Goal: Check status: Check status

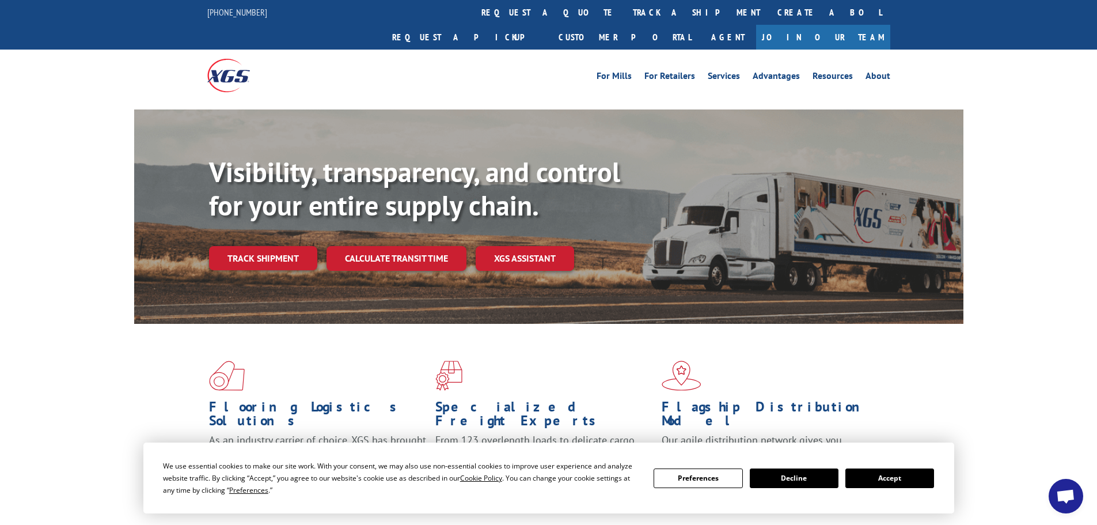
click at [873, 480] on button "Accept" at bounding box center [889, 478] width 89 height 20
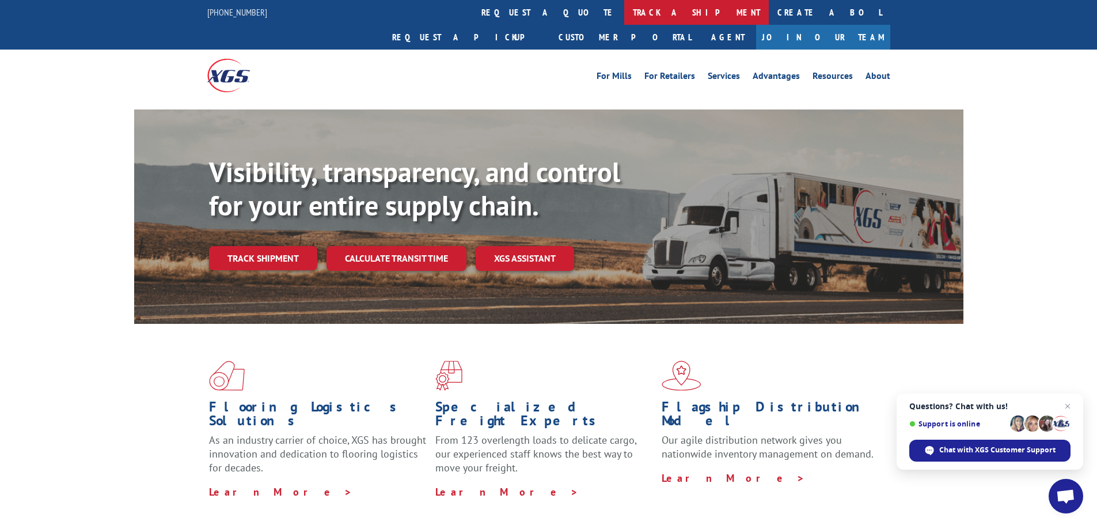
click at [624, 12] on link "track a shipment" at bounding box center [696, 12] width 145 height 25
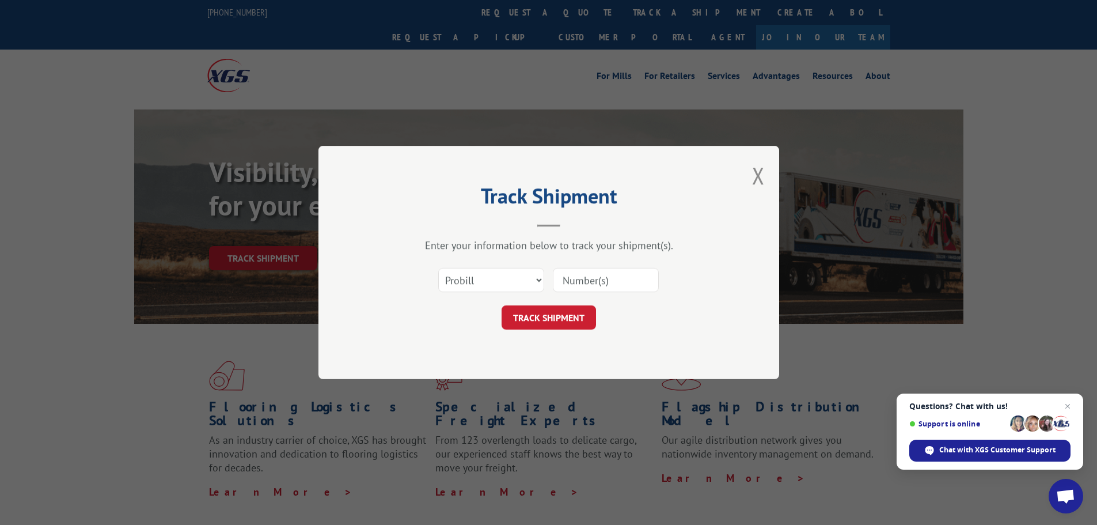
click at [595, 289] on input at bounding box center [606, 280] width 106 height 24
type input "5144387"
click at [516, 312] on button "TRACK SHIPMENT" at bounding box center [549, 317] width 94 height 24
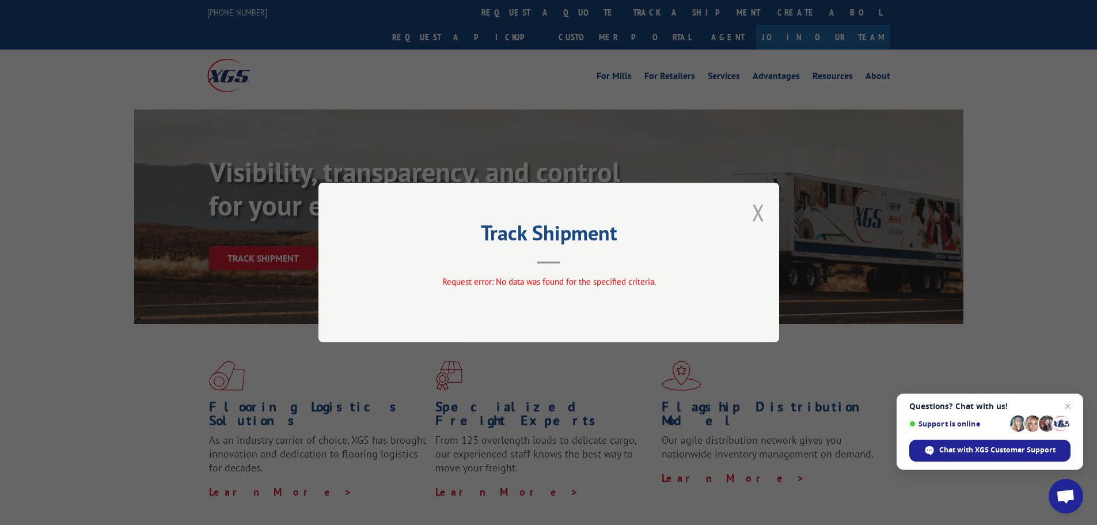
click at [764, 219] on button "Close modal" at bounding box center [758, 212] width 13 height 31
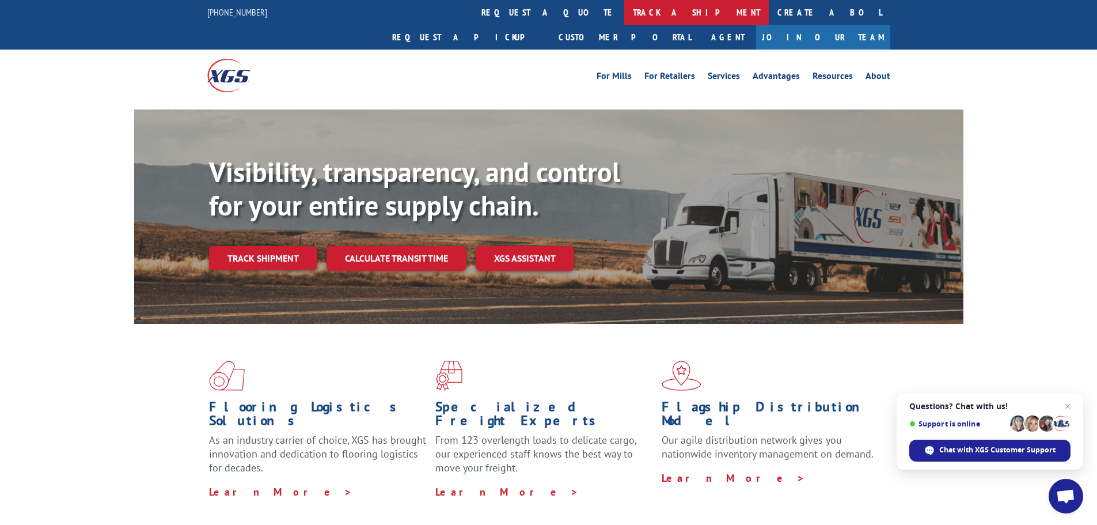
click at [624, 12] on link "track a shipment" at bounding box center [696, 12] width 145 height 25
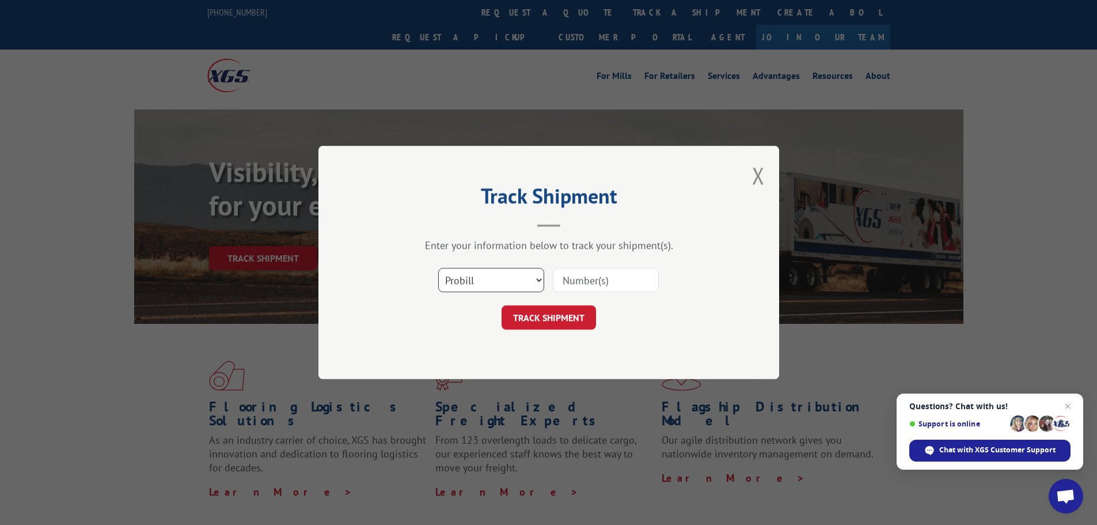
click at [524, 285] on select "Select category... Probill BOL PO" at bounding box center [491, 280] width 106 height 24
select select "bol"
click at [438, 268] on select "Select category... Probill BOL PO" at bounding box center [491, 280] width 106 height 24
click at [574, 276] on input at bounding box center [606, 280] width 106 height 24
type input "5144387"
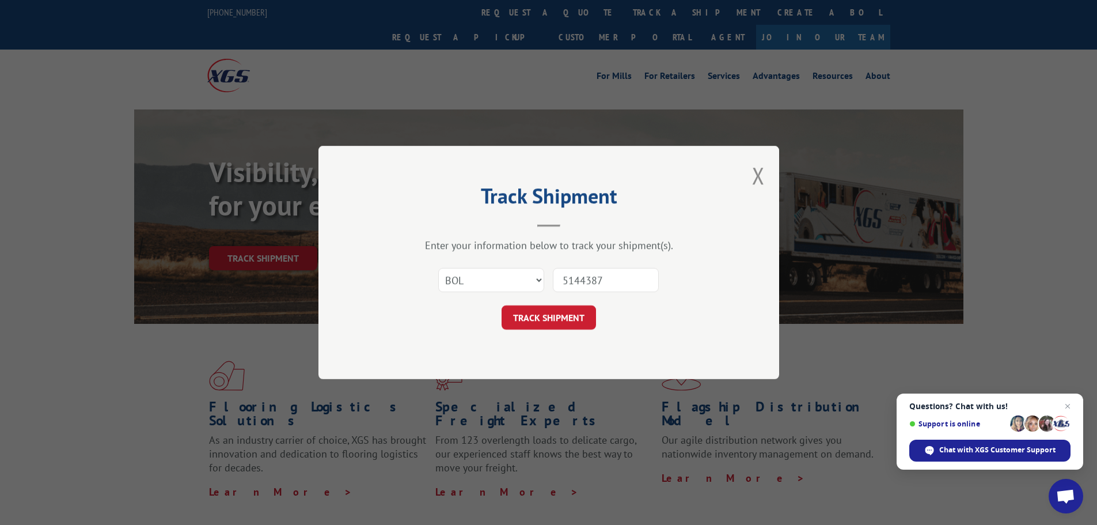
click button "TRACK SHIPMENT" at bounding box center [549, 317] width 94 height 24
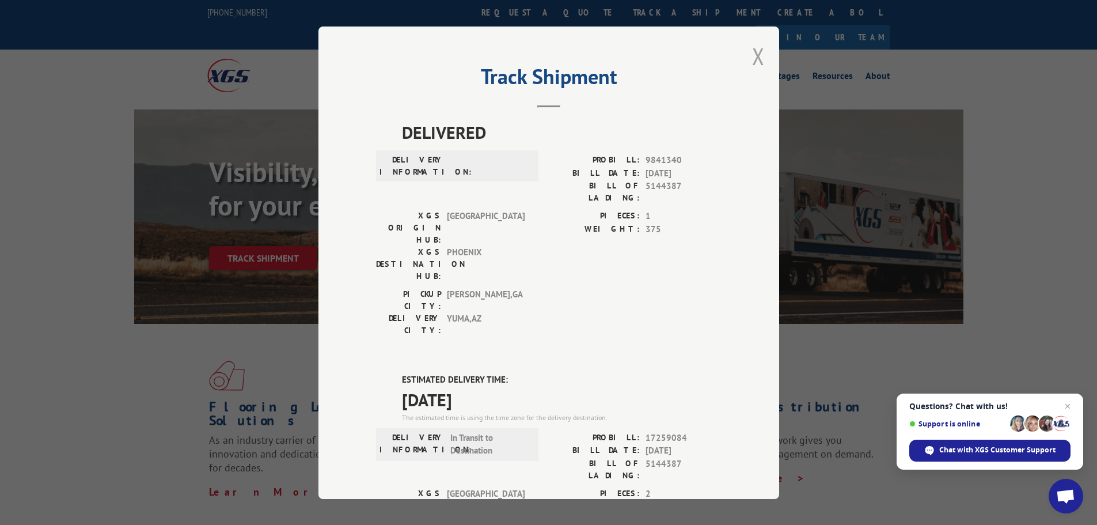
click at [753, 59] on button "Close modal" at bounding box center [758, 56] width 13 height 31
